Goal: Find specific page/section: Find specific page/section

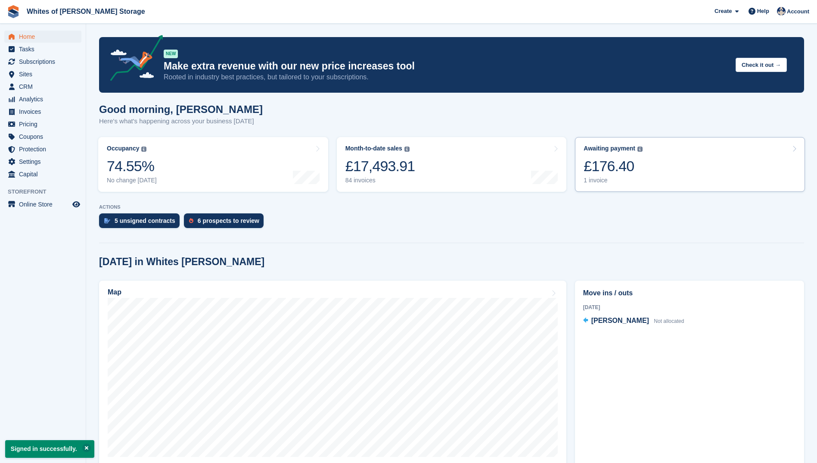
click at [598, 165] on div "£176.40" at bounding box center [613, 166] width 59 height 18
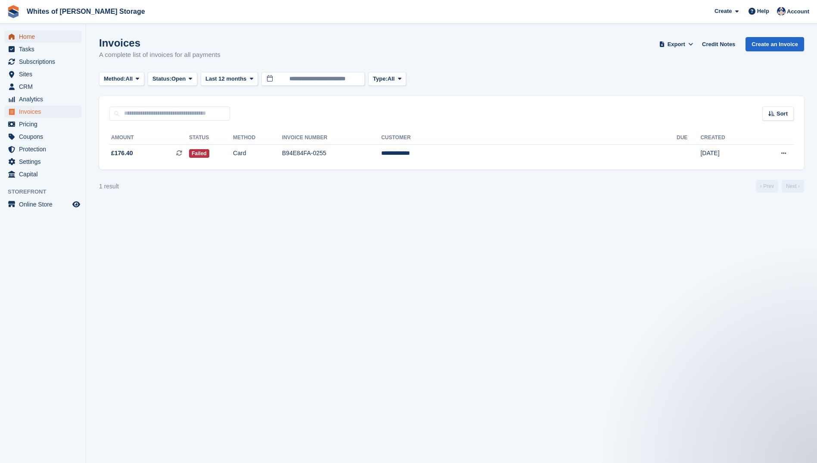
click at [22, 37] on span "Home" at bounding box center [45, 37] width 52 height 12
